Goal: Task Accomplishment & Management: Manage account settings

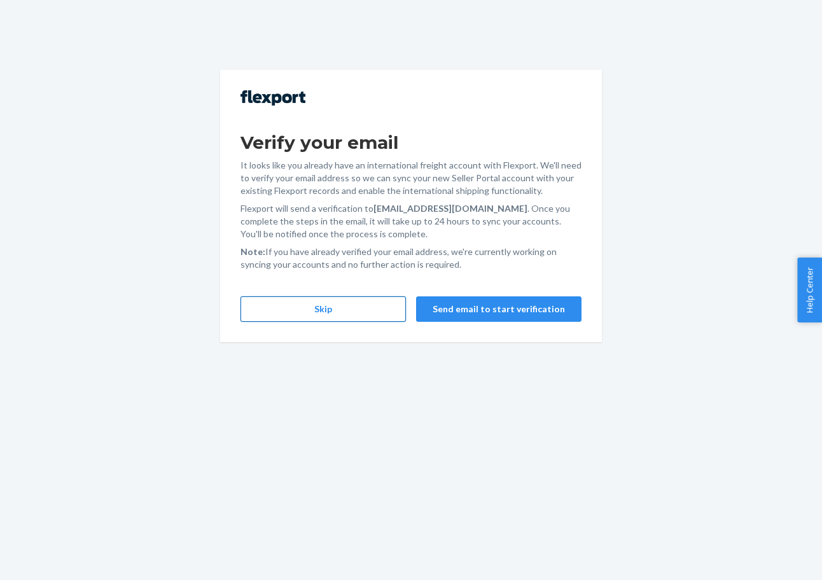
click at [318, 305] on button "Skip" at bounding box center [323, 309] width 165 height 25
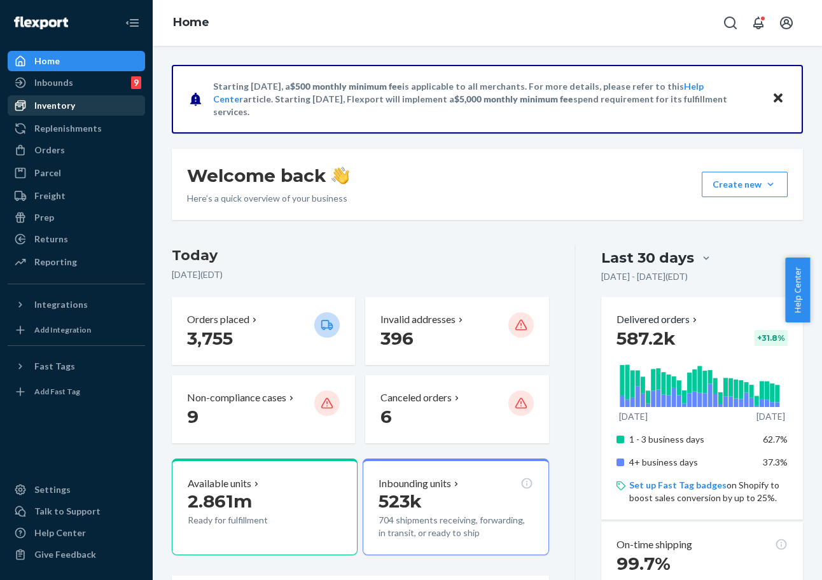
click at [44, 106] on div "Inventory" at bounding box center [54, 105] width 41 height 13
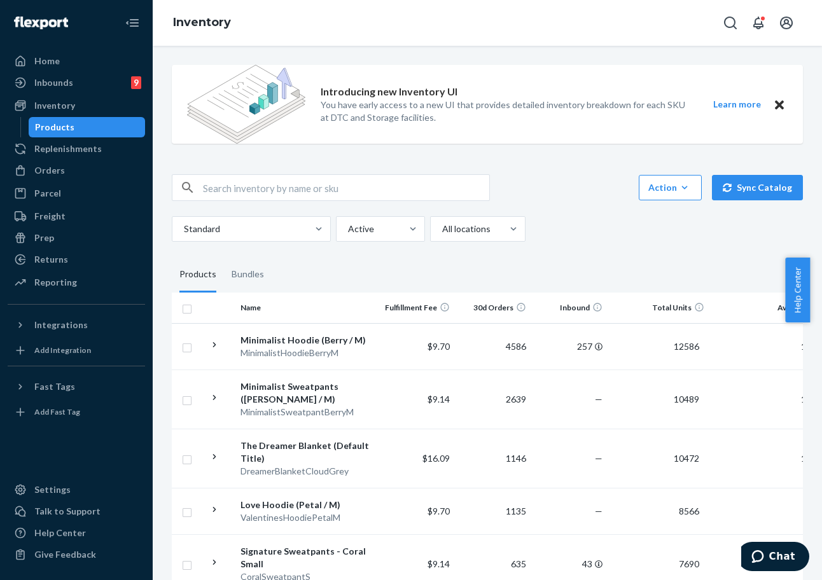
drag, startPoint x: 325, startPoint y: 54, endPoint x: 325, endPoint y: 62, distance: 7.6
click at [325, 55] on div "Introducing new Inventory UI You have early access to a new UI that provides de…" at bounding box center [487, 107] width 631 height 104
click at [325, 189] on input "text" at bounding box center [346, 187] width 286 height 25
paste input "Airplane Mode Travel Hoodie"
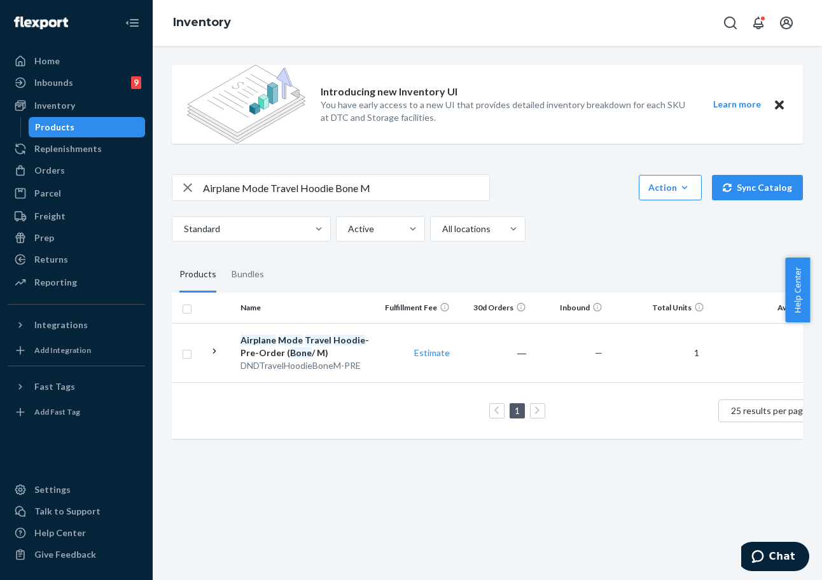
click at [272, 193] on input "Airplane Mode Travel Hoodie Bone M" at bounding box center [346, 187] width 286 height 25
click at [258, 190] on input "Airplane Mode Travel Hoodie Bone M" at bounding box center [346, 187] width 286 height 25
drag, startPoint x: 270, startPoint y: 195, endPoint x: 204, endPoint y: 179, distance: 68.7
click at [204, 179] on input "Airplane Mode Travel Hoodie Bone M" at bounding box center [346, 187] width 286 height 25
type input "DND Travel Hoodie Bone M"
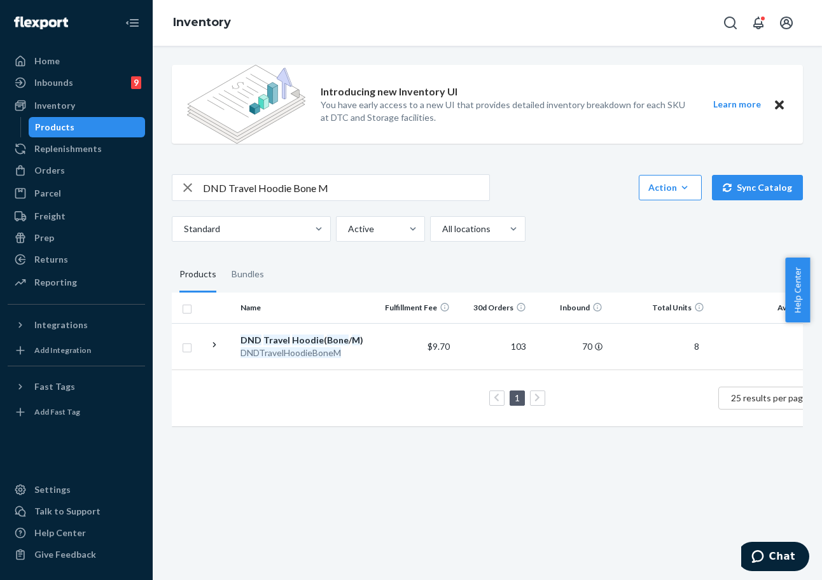
click at [305, 27] on div "Inventory" at bounding box center [487, 23] width 669 height 46
